Goal: Find specific page/section: Find specific page/section

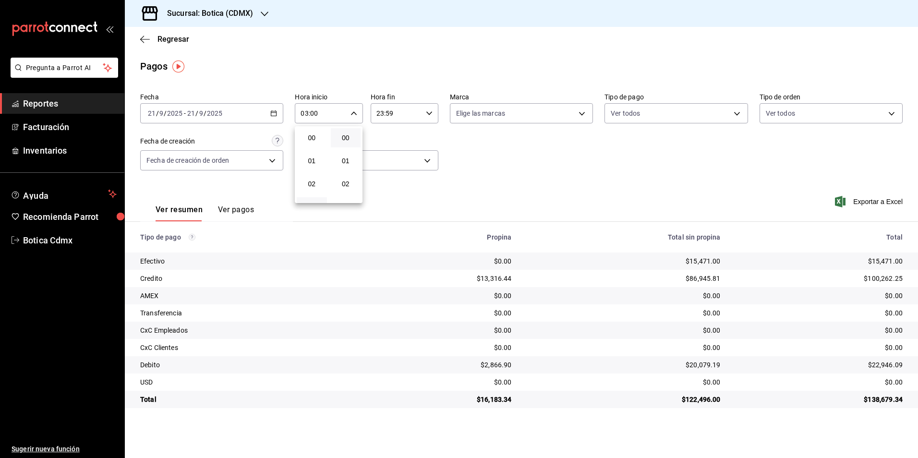
scroll to position [48, 0]
click at [181, 42] on div at bounding box center [459, 229] width 918 height 458
click at [181, 40] on span "Regresar" at bounding box center [173, 39] width 32 height 9
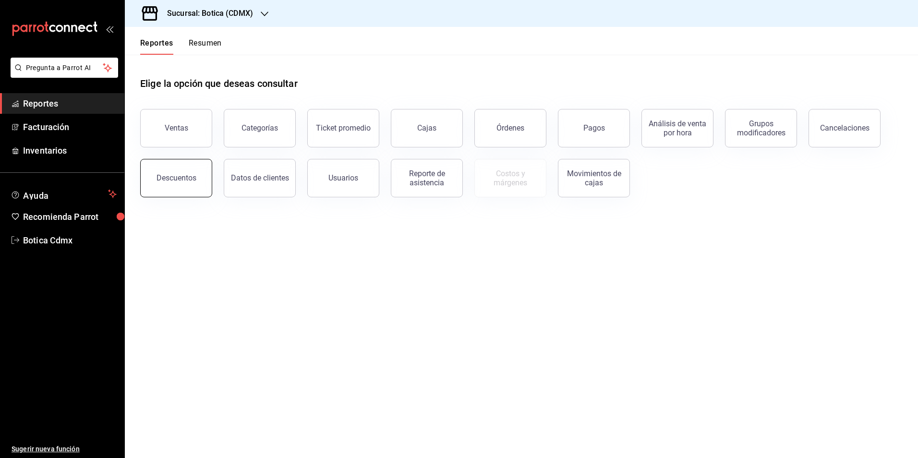
click at [192, 185] on button "Descuentos" at bounding box center [176, 178] width 72 height 38
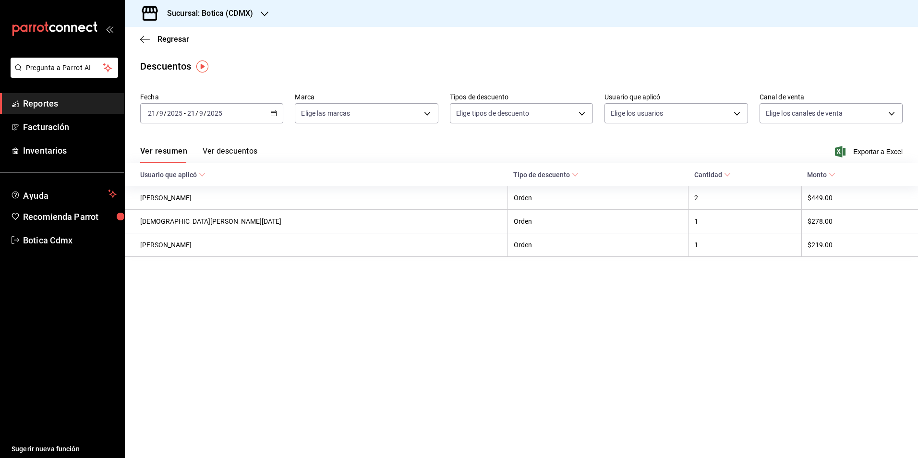
click at [242, 150] on button "Ver descuentos" at bounding box center [230, 154] width 55 height 16
